Goal: Check status: Check status

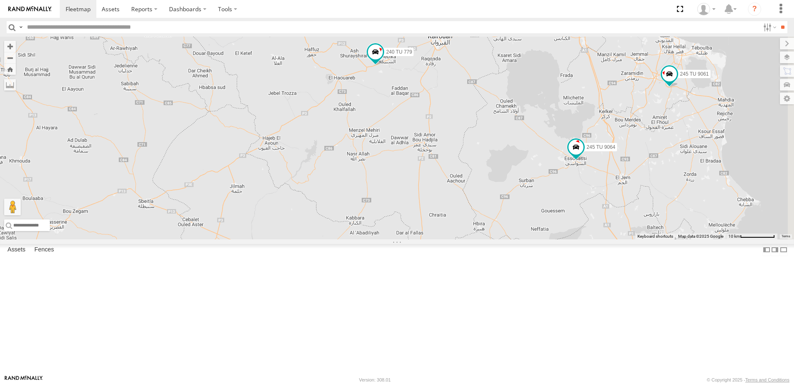
drag, startPoint x: 652, startPoint y: 226, endPoint x: 587, endPoint y: 235, distance: 65.3
click at [587, 235] on div "8 245 TU 9061 245 TU 9062 245 TU 9060 240 TU 779 245 TU 9064 247 TU 9972" at bounding box center [397, 138] width 794 height 203
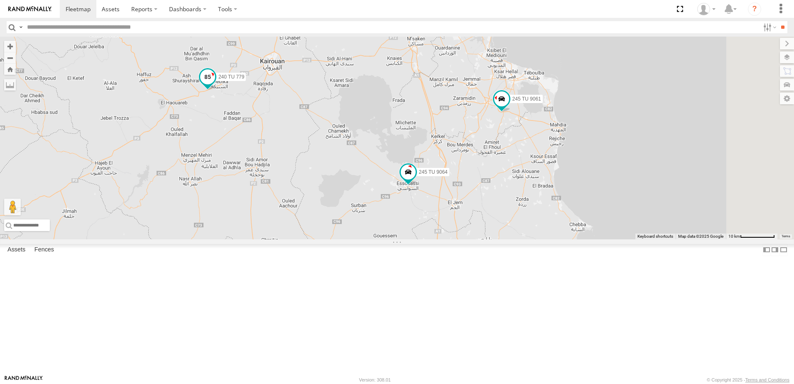
click at [215, 84] on span at bounding box center [207, 76] width 15 height 15
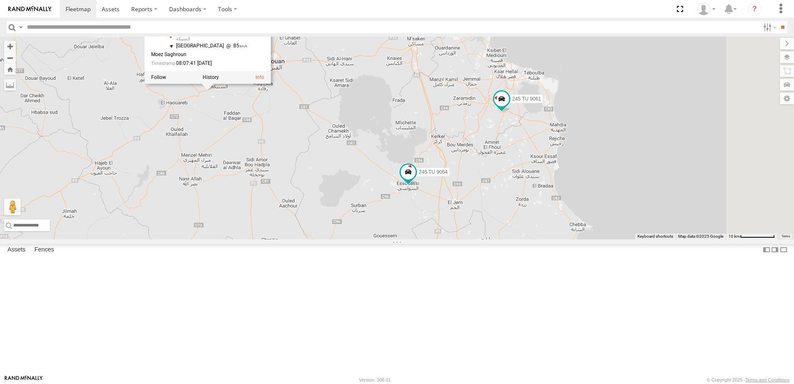
click at [327, 204] on div "8 234 TU 2630 245 TU 9061 245 TU 9062 245 TU 9060 240 TU 779 245 TU 9064 247 TU…" at bounding box center [397, 138] width 794 height 203
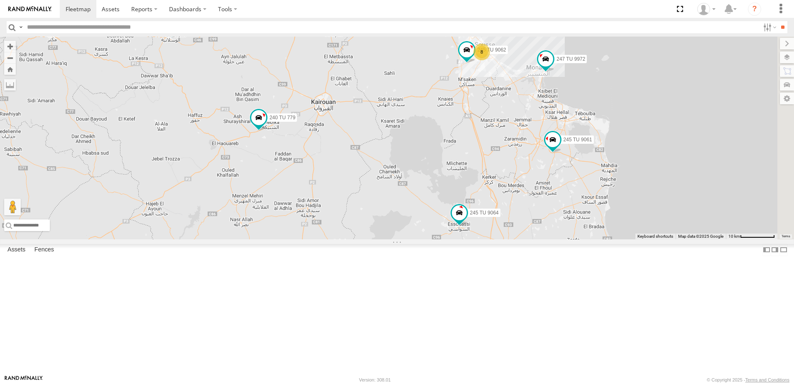
drag, startPoint x: 322, startPoint y: 142, endPoint x: 334, endPoint y: 150, distance: 14.7
click at [334, 150] on div "8 234 TU 2630 245 TU 9061 245 TU 9062 245 TU 9060 240 TU 779 245 TU 9064 247 TU…" at bounding box center [397, 138] width 794 height 203
click at [180, 32] on span at bounding box center [172, 24] width 15 height 15
click at [289, 158] on div "8 234 TU 2630 245 TU 9061 245 TU 9062 245 TU 9060 240 TU 779 245 TU 9064 247 TU…" at bounding box center [397, 138] width 794 height 203
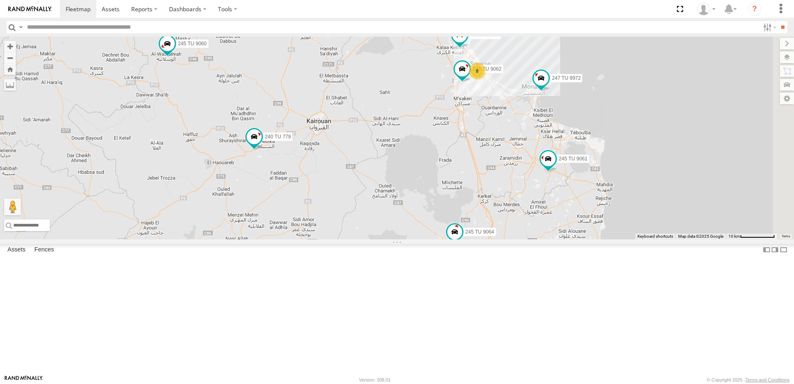
drag, startPoint x: 542, startPoint y: 129, endPoint x: 532, endPoint y: 148, distance: 21.5
click at [532, 148] on div "8 234 TU 2630 245 TU 9061 245 TU 9062 245 TU 9060 240 TU 779 245 TU 9064 247 TU…" at bounding box center [397, 138] width 794 height 203
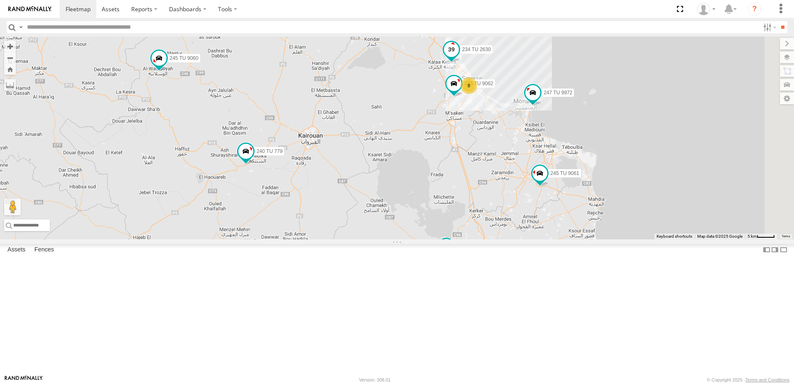
click at [459, 57] on span at bounding box center [451, 49] width 15 height 15
click at [517, 153] on div "8 234 TU 2630 245 TU 9061 245 TU 9062 245 TU 9060 240 TU 779 245 TU 9064 247 TU…" at bounding box center [397, 138] width 794 height 203
click at [461, 91] on span at bounding box center [453, 83] width 15 height 15
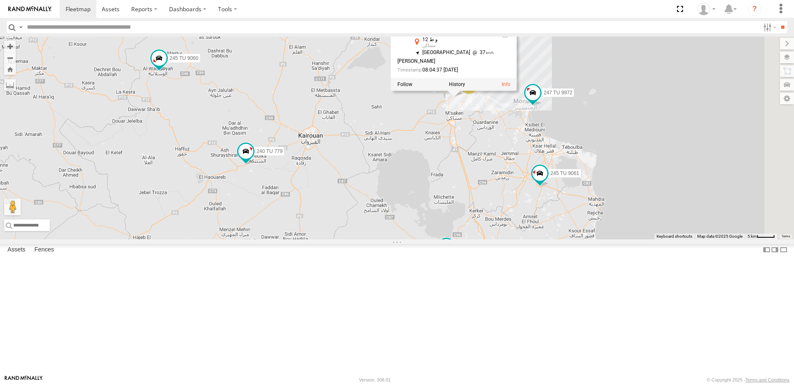
click at [518, 199] on div "8 234 TU 2630 245 TU 9061 245 TU 9062 245 TU 9060 240 TU 779 245 TU 9064 247 TU…" at bounding box center [397, 138] width 794 height 203
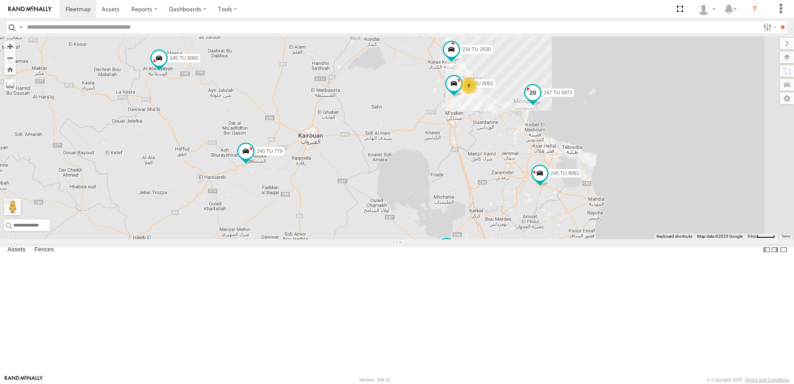
click at [540, 100] on span at bounding box center [532, 92] width 15 height 15
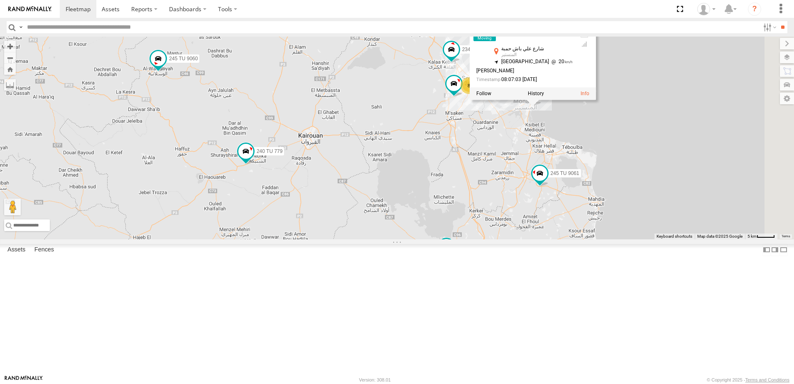
click at [594, 195] on div "8 234 TU 2630 245 TU 9061 245 TU 9062 245 TU 9060 240 TU 779 245 TU 9064 247 TU…" at bounding box center [397, 138] width 794 height 203
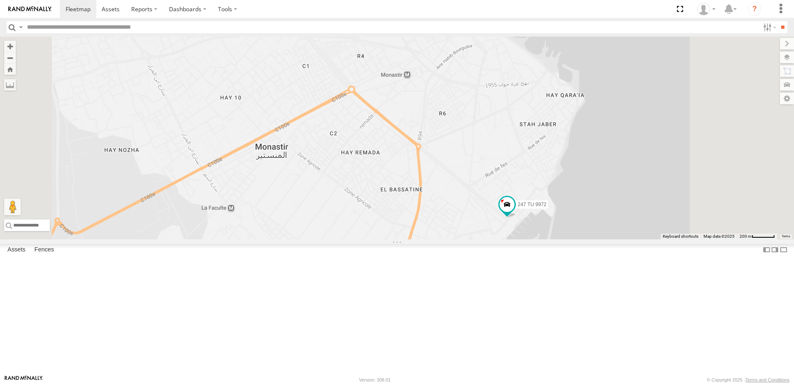
drag, startPoint x: 620, startPoint y: 178, endPoint x: 613, endPoint y: 140, distance: 39.4
click at [613, 140] on div "234 TU 2630 245 TU 9061 245 TU 9062 245 TU 9060 240 TU 779 245 TU 9064 247 TU 9…" at bounding box center [397, 138] width 794 height 203
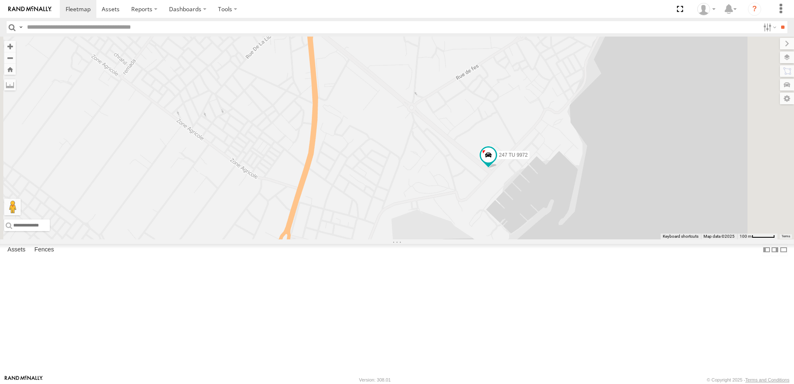
drag, startPoint x: 608, startPoint y: 242, endPoint x: 595, endPoint y: 147, distance: 95.5
click at [595, 147] on div "234 TU 2630 245 TU 9061 245 TU 9062 245 TU 9060 240 TU 779 245 TU 9064 247 TU 9…" at bounding box center [397, 138] width 794 height 203
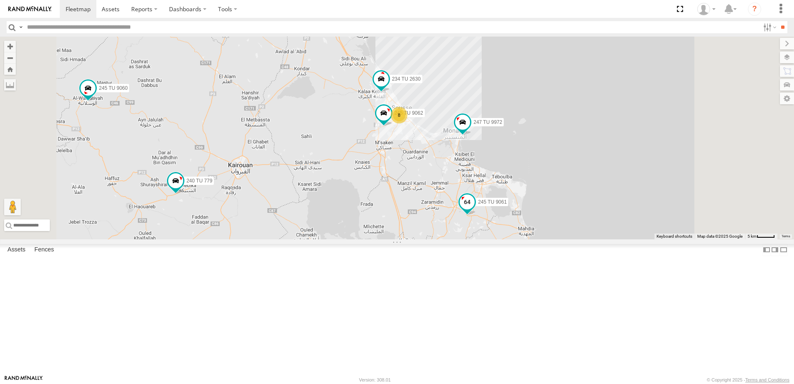
click at [474, 209] on span at bounding box center [466, 201] width 15 height 15
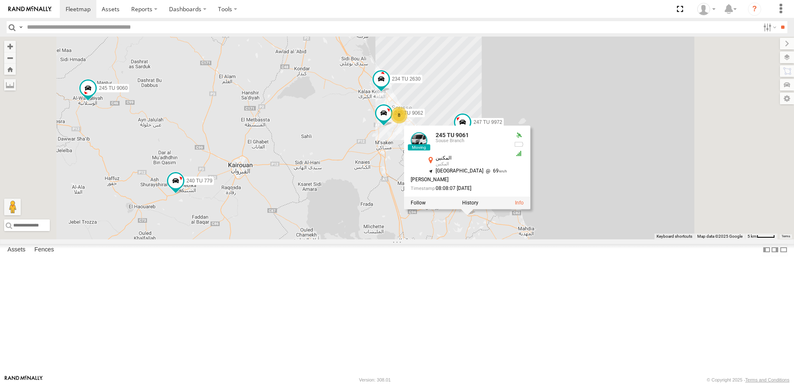
click at [614, 144] on div "234 TU 2630 245 TU 9061 245 TU 9062 245 TU 9060 240 TU 779 245 TU 9064 247 TU 9…" at bounding box center [397, 138] width 794 height 203
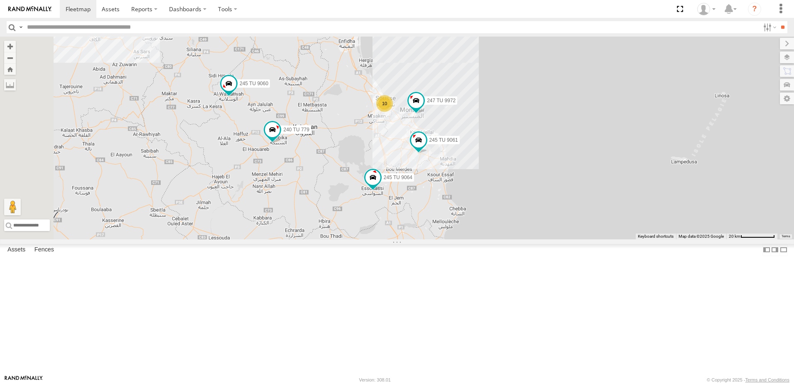
drag, startPoint x: 303, startPoint y: 117, endPoint x: 405, endPoint y: 139, distance: 104.5
click at [405, 139] on div "245 TU 9061 245 TU 9060 240 TU 779 245 TU 9064 247 TU 9972 5 10 5 241 TU 8763 2…" at bounding box center [397, 138] width 794 height 203
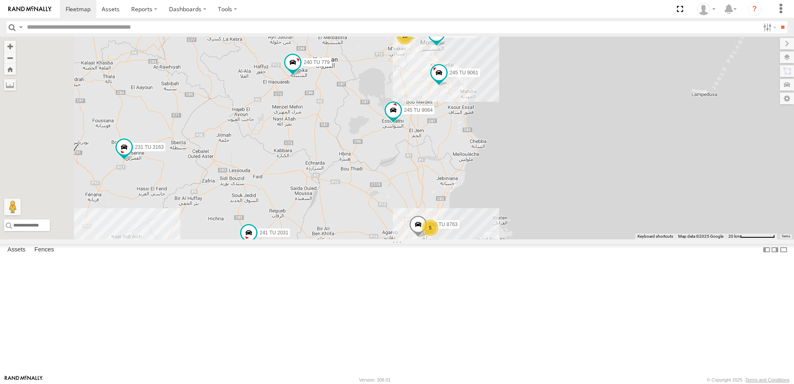
drag, startPoint x: 459, startPoint y: 234, endPoint x: 480, endPoint y: 163, distance: 73.5
click at [480, 163] on div "245 TU 9061 245 TU 9060 240 TU 779 245 TU 9064 247 TU 9972 5 10 5 241 TU 8763 2…" at bounding box center [397, 138] width 794 height 203
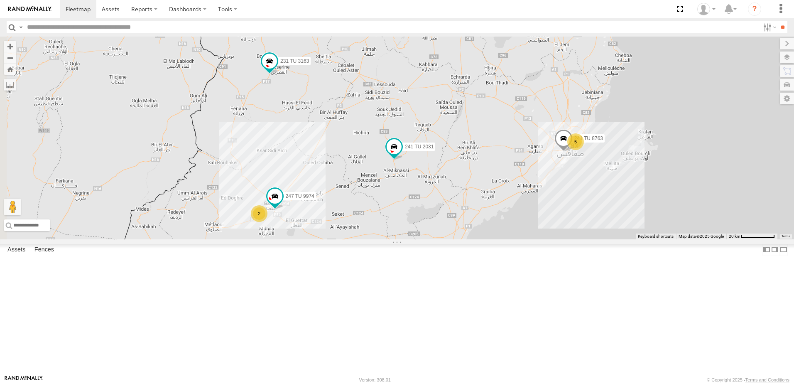
drag, startPoint x: 398, startPoint y: 242, endPoint x: 549, endPoint y: 150, distance: 176.9
click at [549, 150] on div "245 TU 9061 245 TU 9060 240 TU 779 245 TU 9064 247 TU 9972 5 10 5 241 TU 8763 2…" at bounding box center [397, 138] width 794 height 203
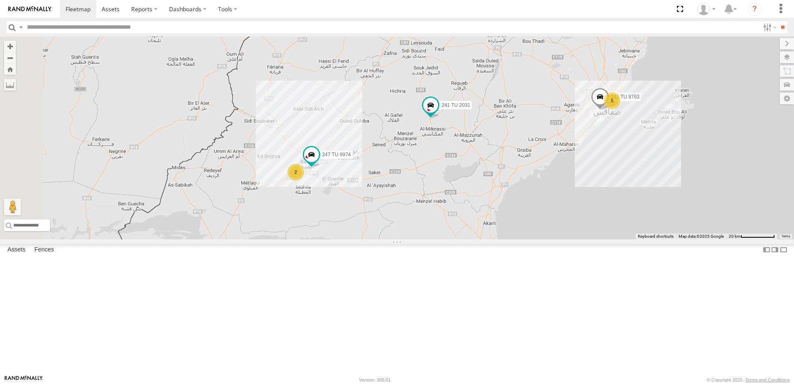
drag, startPoint x: 365, startPoint y: 202, endPoint x: 407, endPoint y: 156, distance: 62.3
click at [407, 156] on div "245 TU 9061 245 TU 9060 240 TU 779 245 TU 9064 247 TU 9972 5 10 5 241 TU 8763 2…" at bounding box center [397, 138] width 794 height 203
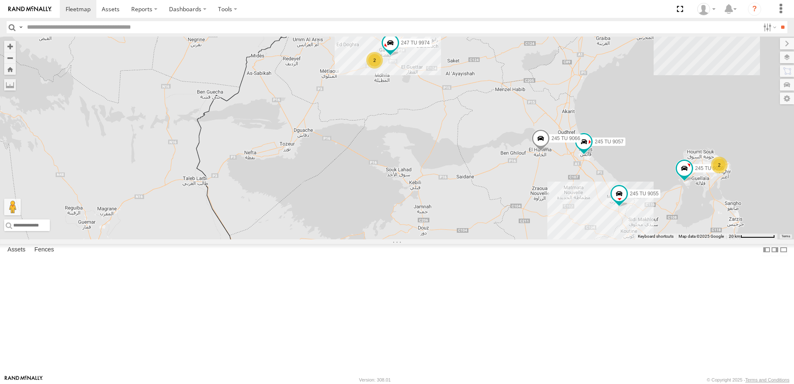
drag, startPoint x: 486, startPoint y: 182, endPoint x: 424, endPoint y: 92, distance: 109.3
click at [424, 92] on div "245 TU 9061 245 TU 9060 240 TU 779 245 TU 9064 247 TU 9972 5 10 5 241 TU 8763 2…" at bounding box center [397, 138] width 794 height 203
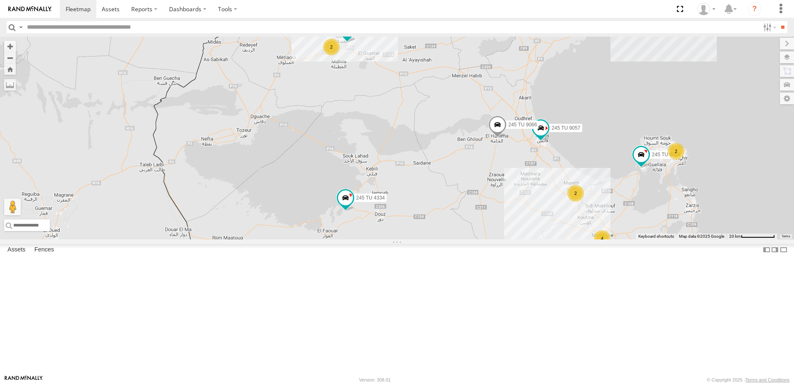
drag, startPoint x: 561, startPoint y: 245, endPoint x: 520, endPoint y: 232, distance: 42.7
click at [520, 232] on div "245 TU 9061 245 TU 9060 240 TU 779 245 TU 9064 247 TU 9972 5 10 5 241 TU 8763 2…" at bounding box center [397, 138] width 794 height 203
click at [353, 205] on span at bounding box center [345, 197] width 15 height 15
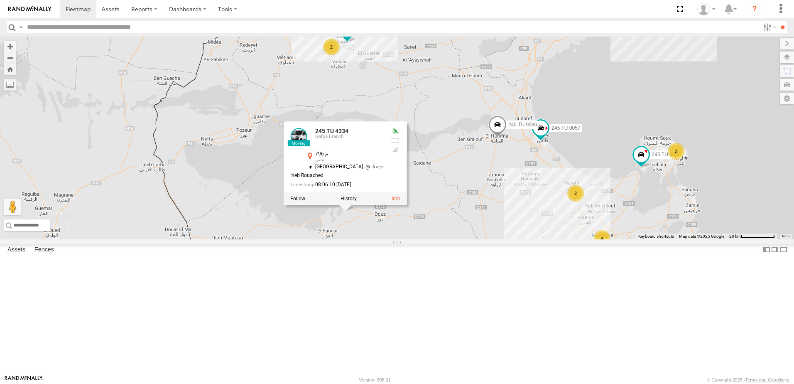
click at [546, 220] on div "245 TU 9061 245 TU 9060 240 TU 779 245 TU 9064 247 TU 9972 5 10 5 241 TU 8763 2…" at bounding box center [397, 138] width 794 height 203
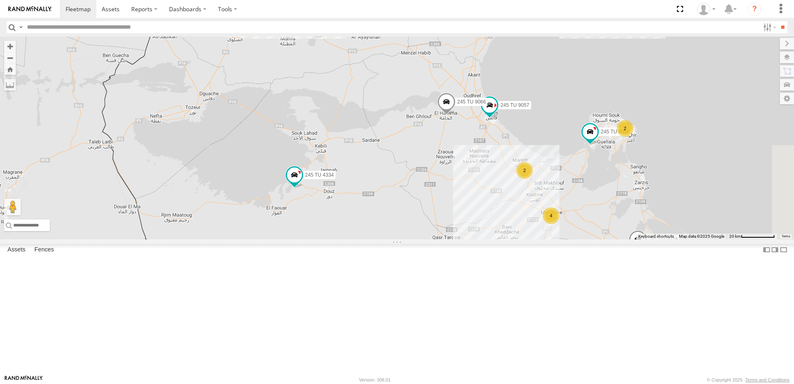
drag, startPoint x: 558, startPoint y: 247, endPoint x: 505, endPoint y: 224, distance: 57.4
click at [505, 224] on div "245 TU 9061 245 TU 9060 240 TU 779 245 TU 9064 247 TU 9972 5 10 5 241 TU 8763 2…" at bounding box center [397, 138] width 794 height 203
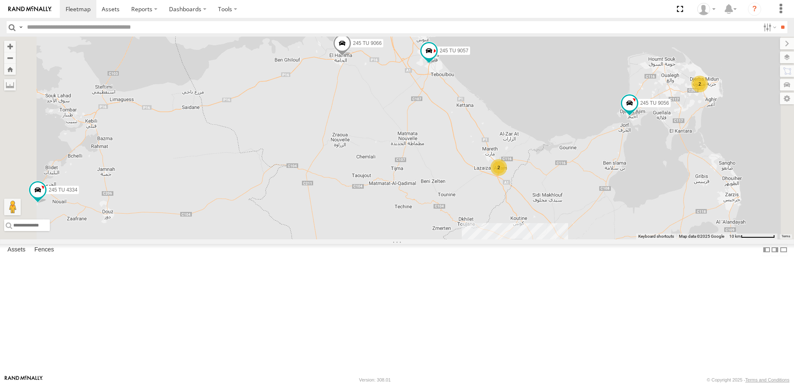
drag, startPoint x: 662, startPoint y: 259, endPoint x: 648, endPoint y: 247, distance: 18.8
click at [648, 239] on div "245 TU 9061 245 TU 9060 240 TU 779 245 TU 9064 247 TU 9972 241 TU 8763 241 TU 2…" at bounding box center [397, 138] width 794 height 203
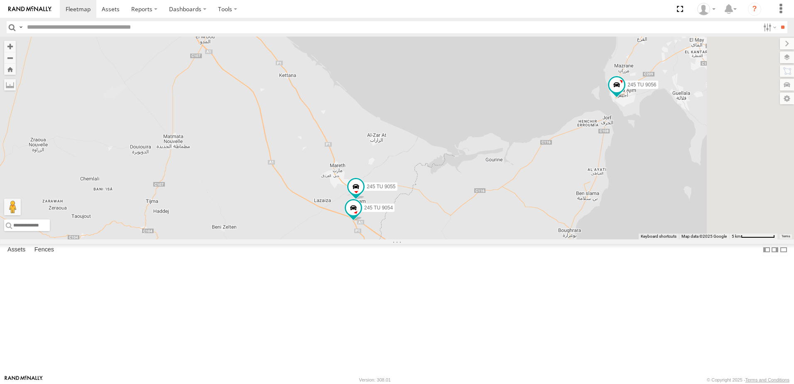
drag, startPoint x: 669, startPoint y: 199, endPoint x: 554, endPoint y: 255, distance: 128.1
click at [554, 239] on div "245 TU 9061 245 TU 9060 240 TU 779 245 TU 9064 247 TU 9972 241 TU 8763 241 TU 2…" at bounding box center [397, 138] width 794 height 203
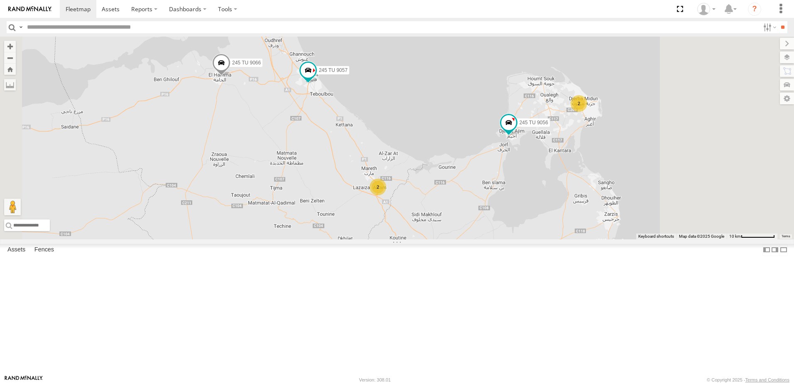
drag, startPoint x: 740, startPoint y: 135, endPoint x: 657, endPoint y: 181, distance: 94.9
click at [657, 181] on div "245 TU 9061 245 TU 9060 240 TU 779 245 TU 9064 247 TU 9972 241 TU 8763 241 TU 2…" at bounding box center [397, 138] width 794 height 203
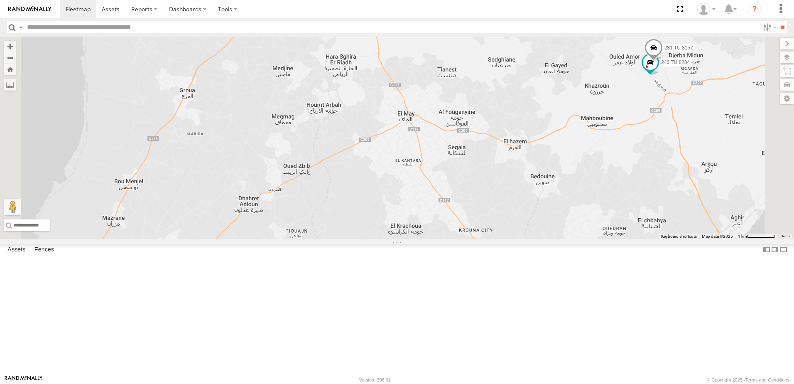
drag, startPoint x: 702, startPoint y: 184, endPoint x: 656, endPoint y: 194, distance: 46.6
click at [656, 194] on div "245 TU 9061 245 TU 9060 240 TU 779 245 TU 9064 247 TU 9972 241 TU 8763 241 TU 2…" at bounding box center [397, 138] width 794 height 203
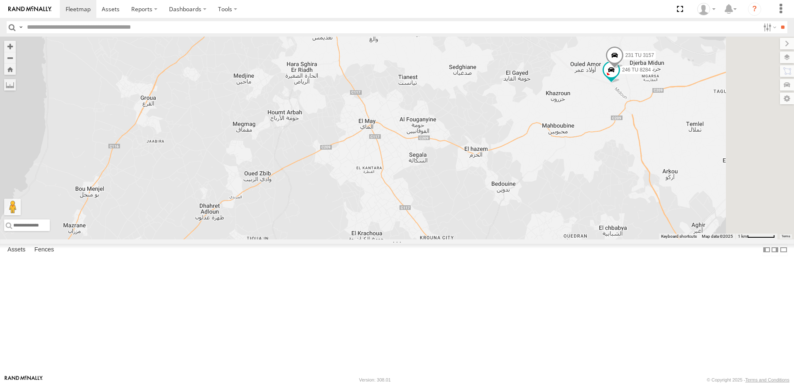
click at [623, 69] on span at bounding box center [614, 57] width 18 height 22
click at [690, 162] on div "245 TU 9061 245 TU 9060 240 TU 779 245 TU 9064 247 TU 9972 241 TU 8763 241 TU 2…" at bounding box center [397, 138] width 794 height 203
click at [618, 78] on span at bounding box center [610, 70] width 15 height 15
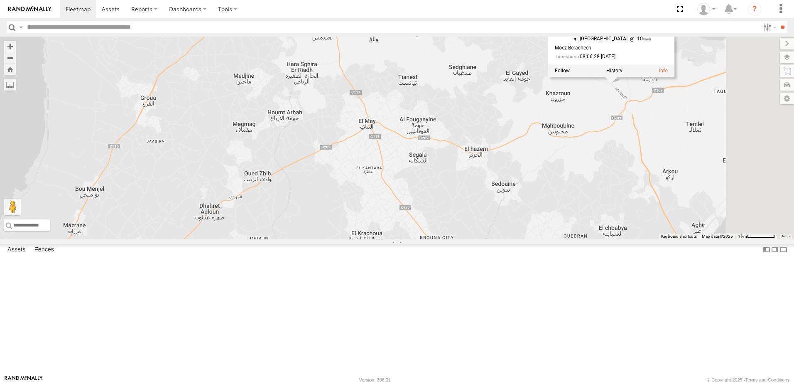
click at [690, 171] on div "245 TU 9061 245 TU 9060 240 TU 779 245 TU 9064 247 TU 9972 241 TU 8763 241 TU 2…" at bounding box center [397, 138] width 794 height 203
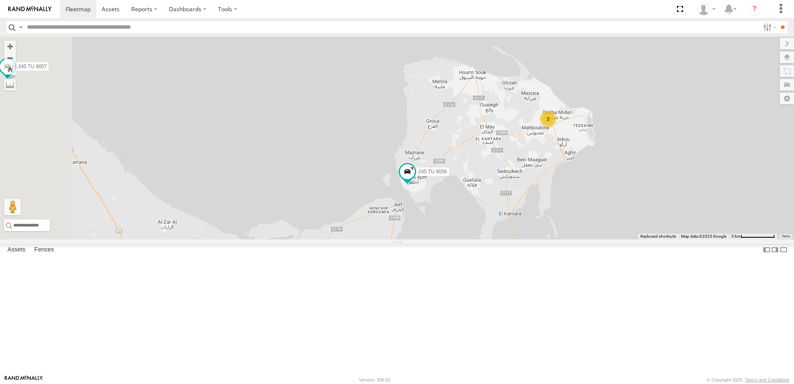
drag, startPoint x: 558, startPoint y: 235, endPoint x: 640, endPoint y: 152, distance: 115.9
click at [639, 154] on div "245 TU 9061 245 TU 9060 240 TU 779 245 TU 9064 247 TU 9972 241 TU 8763 241 TU 2…" at bounding box center [397, 138] width 794 height 203
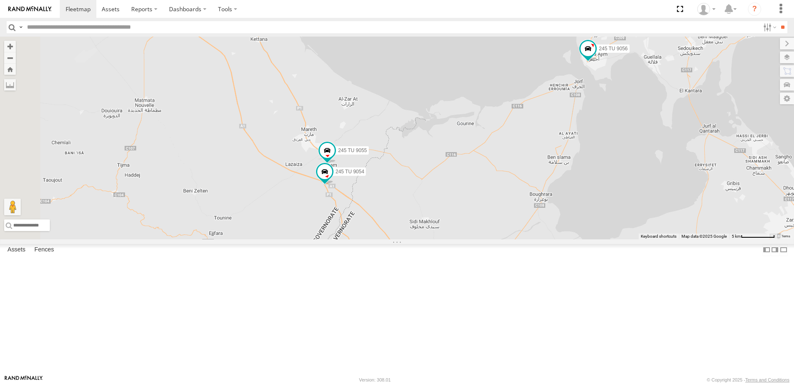
drag, startPoint x: 505, startPoint y: 208, endPoint x: 572, endPoint y: 205, distance: 66.9
click at [572, 205] on div "245 TU 9061 245 TU 9060 240 TU 779 245 TU 9064 247 TU 9972 241 TU 8763 241 TU 2…" at bounding box center [397, 138] width 794 height 203
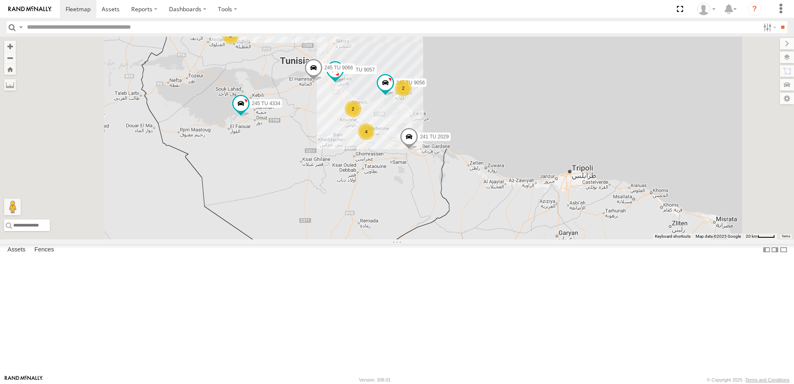
drag, startPoint x: 418, startPoint y: 176, endPoint x: 491, endPoint y: 256, distance: 108.4
click at [491, 239] on div "245 TU 9061 245 TU 9060 240 TU 779 245 TU 9064 247 TU 9972 241 TU 2031 231 TU 3…" at bounding box center [397, 138] width 794 height 203
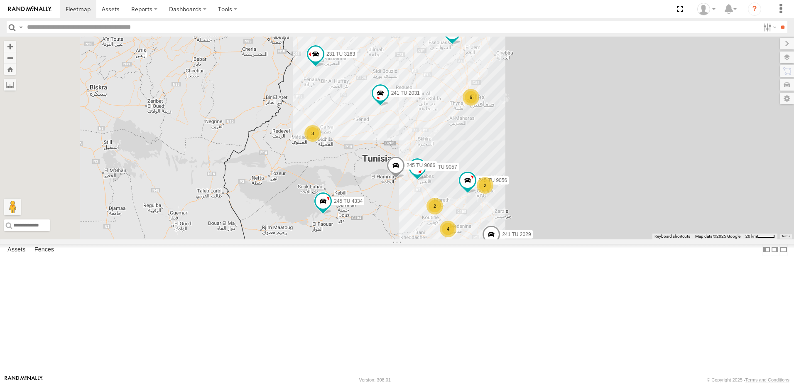
drag, startPoint x: 461, startPoint y: 142, endPoint x: 469, endPoint y: 193, distance: 51.7
click at [469, 193] on div "245 TU 9061 245 TU 9060 240 TU 779 245 TU 9064 247 TU 9972 241 TU 2031 231 TU 3…" at bounding box center [397, 138] width 794 height 203
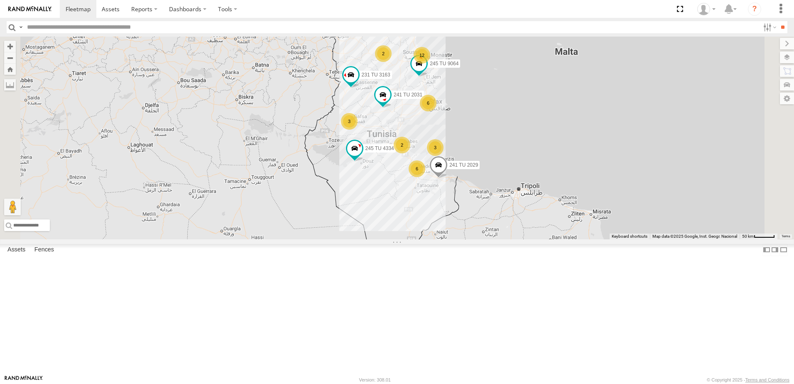
drag, startPoint x: 472, startPoint y: 85, endPoint x: 476, endPoint y: 103, distance: 17.8
click at [475, 104] on div "245 TU 9064 241 TU 2031 231 TU 3163 245 TU 4334 241 TU 2029 5 6 12 2 6 2 3 3 2" at bounding box center [397, 138] width 794 height 203
